Goal: Find specific page/section: Find specific page/section

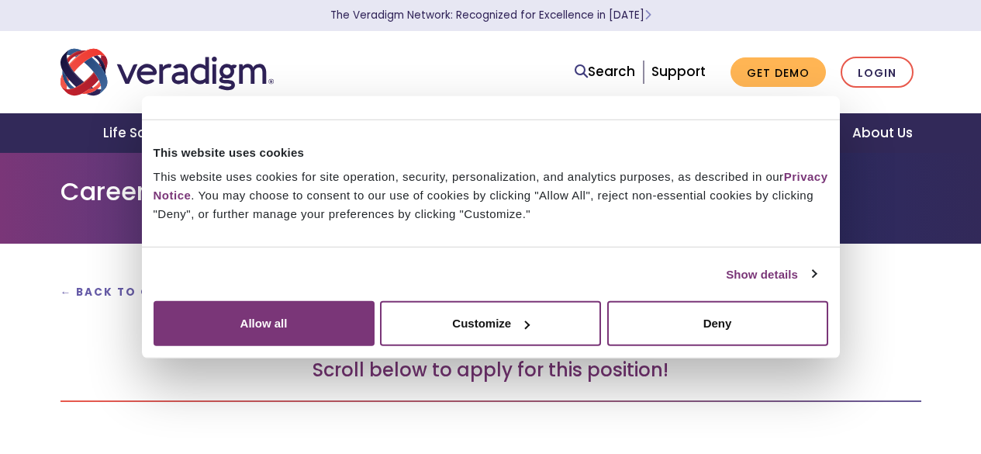
click at [375, 315] on button "Allow all" at bounding box center [264, 323] width 221 height 45
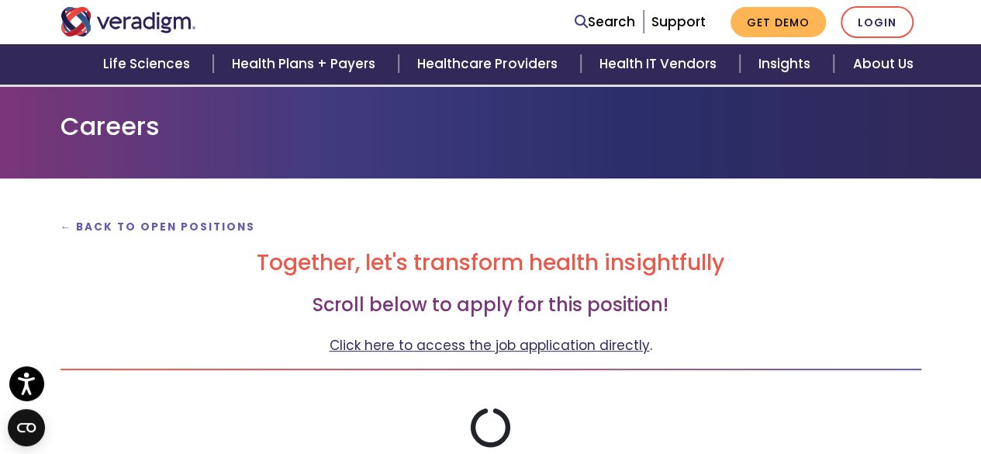
scroll to position [143, 0]
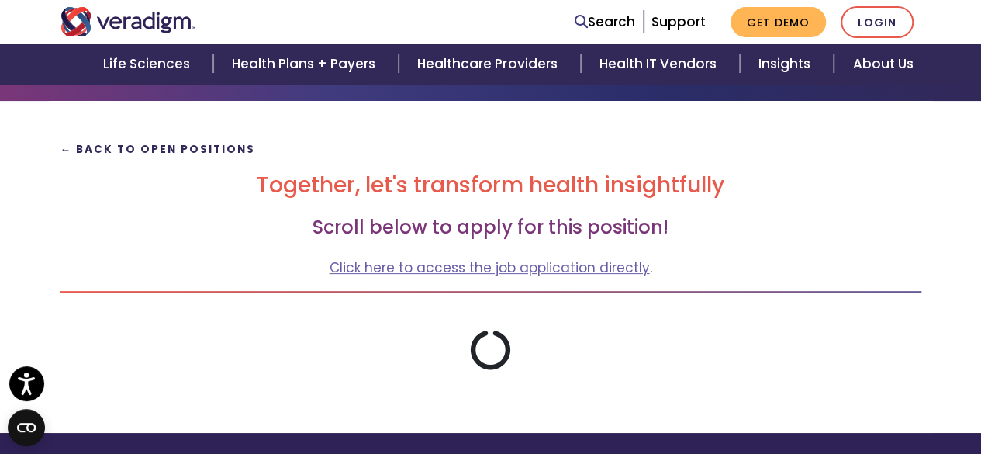
click at [197, 152] on strong "← Back to Open Positions" at bounding box center [158, 149] width 195 height 15
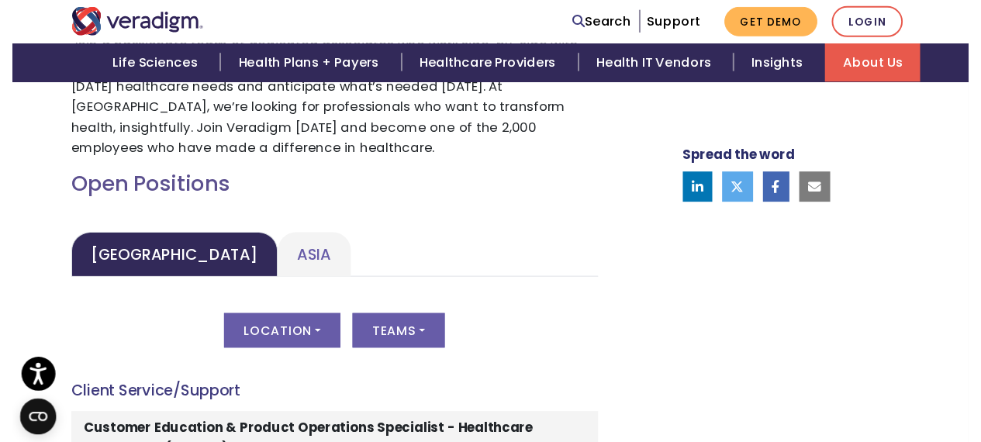
scroll to position [776, 0]
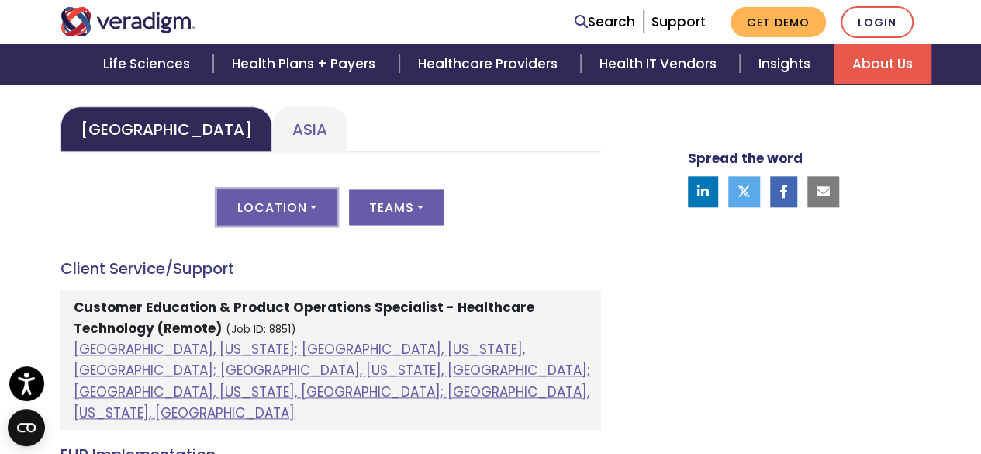
click at [317, 210] on button "Location" at bounding box center [276, 207] width 119 height 36
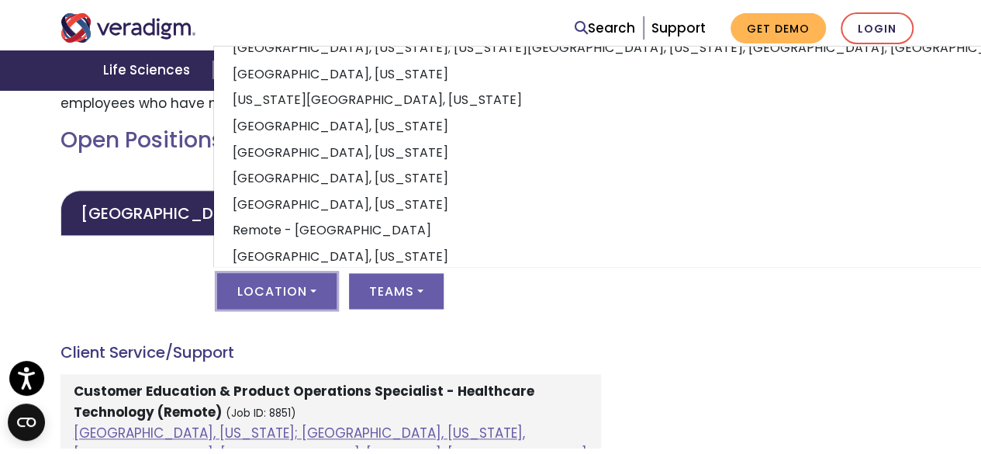
scroll to position [233, 0]
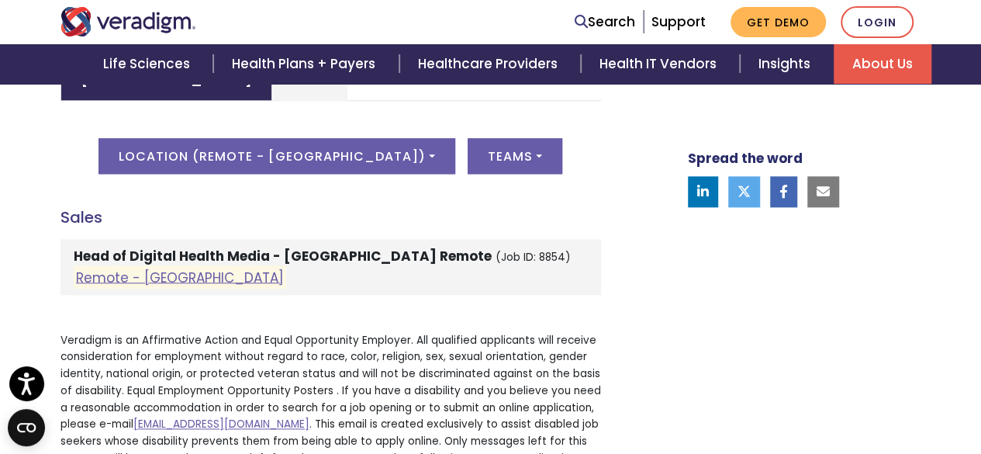
scroll to position [853, 0]
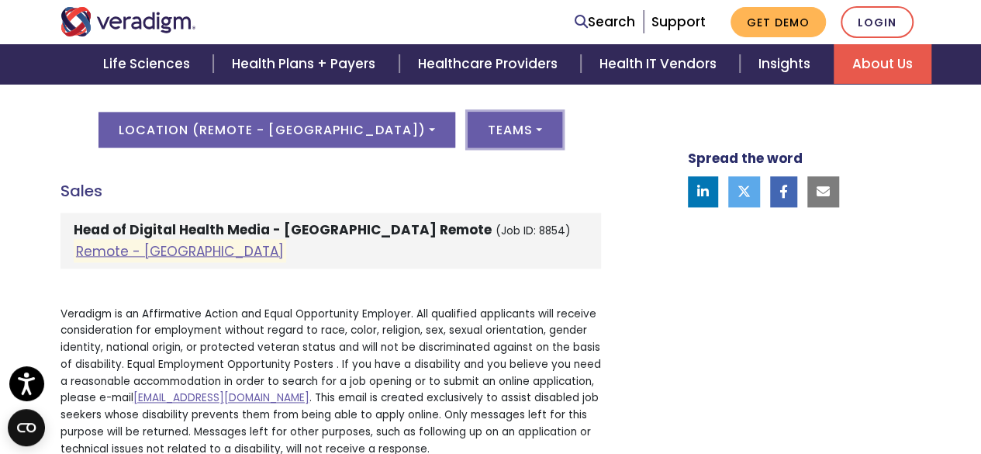
click at [468, 136] on button "Teams" at bounding box center [515, 130] width 95 height 36
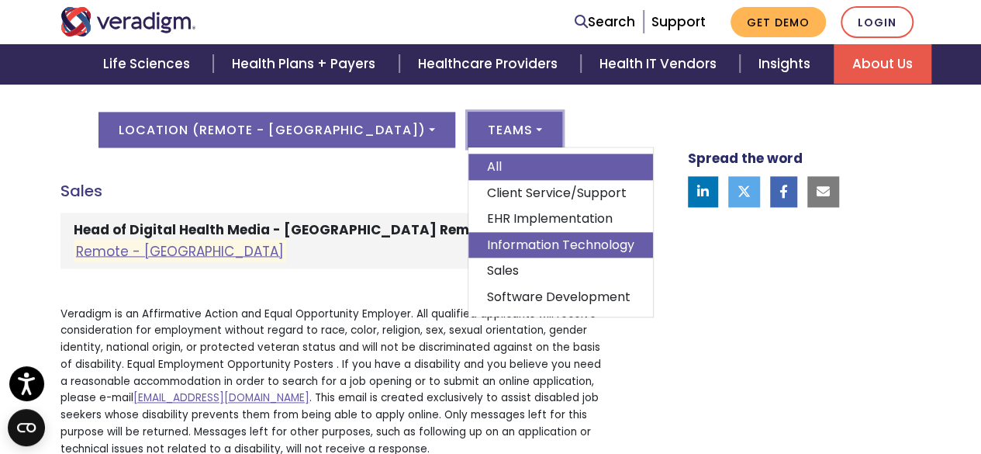
click at [469, 244] on link "Information Technology" at bounding box center [561, 245] width 185 height 26
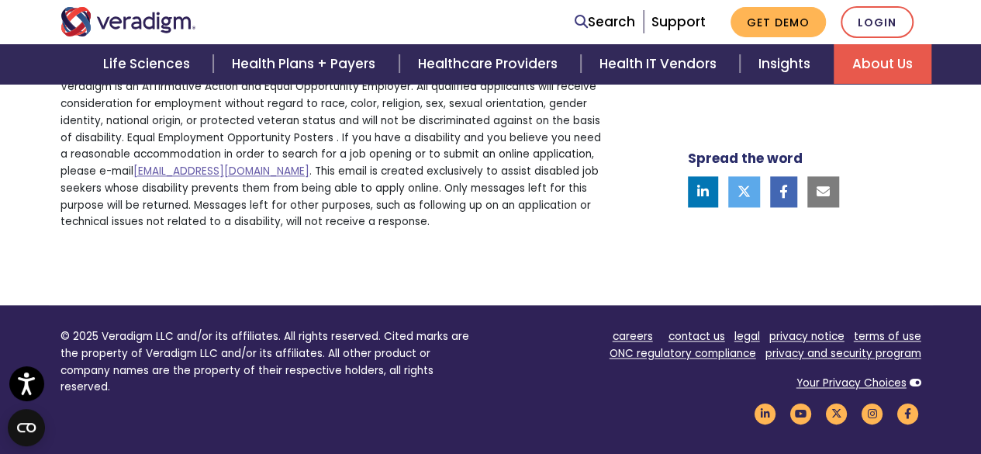
scroll to position [1086, 0]
